Goal: Find specific page/section: Find specific page/section

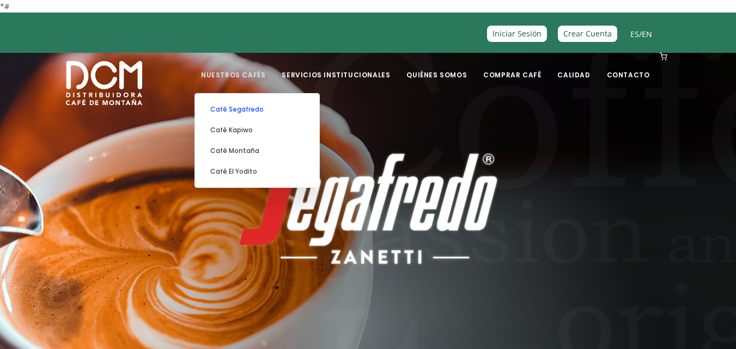
click at [268, 108] on link "Café Segafredo" at bounding box center [257, 109] width 113 height 21
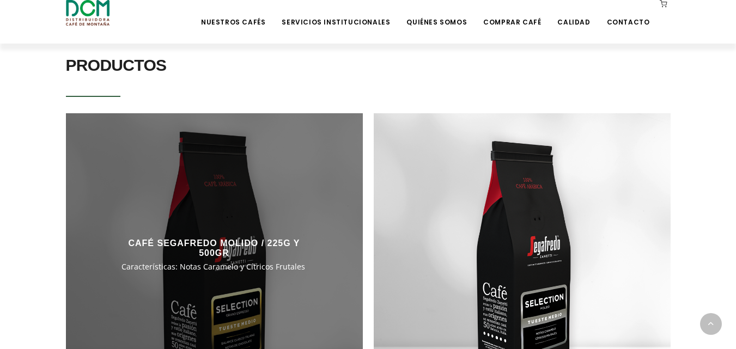
scroll to position [708, 0]
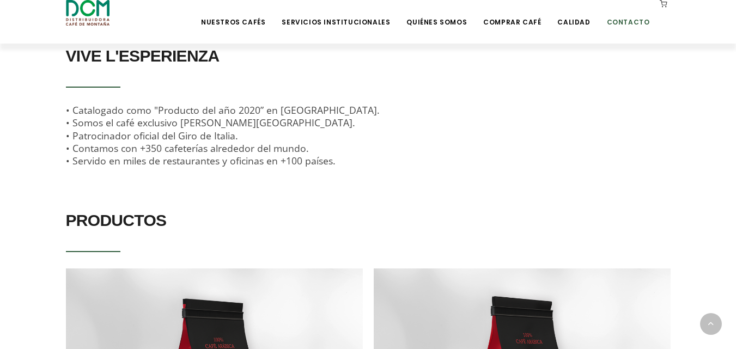
click at [625, 24] on link "Contacto" at bounding box center [629, 14] width 56 height 26
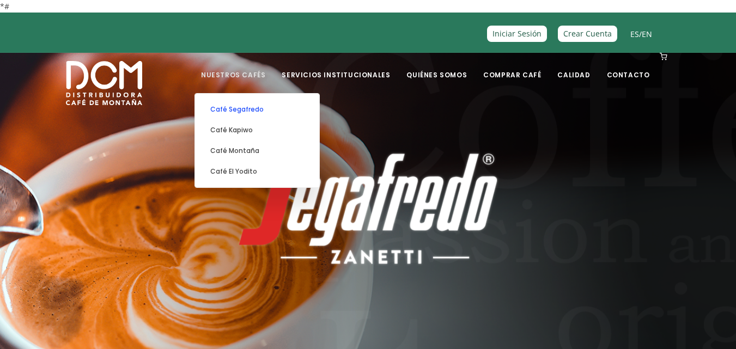
click at [258, 107] on link "Café Segafredo" at bounding box center [257, 109] width 113 height 21
